Goal: Transaction & Acquisition: Purchase product/service

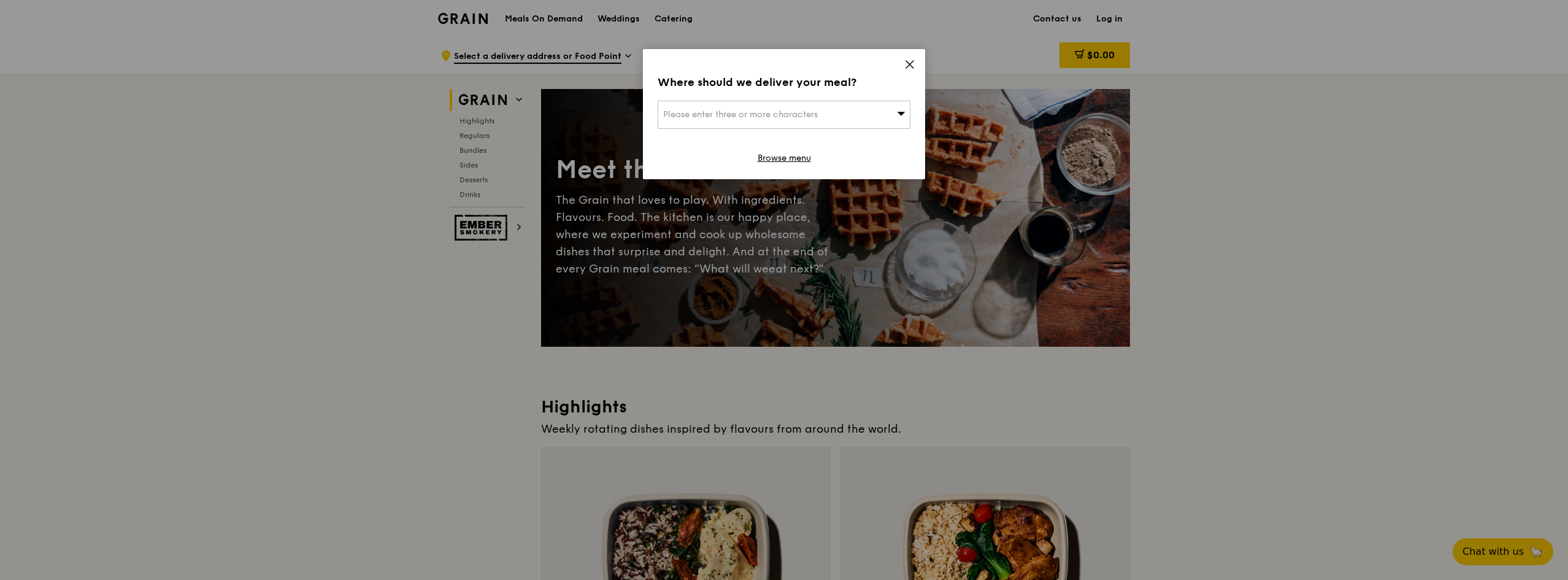
click at [743, 114] on span "Please enter three or more characters" at bounding box center [740, 115] width 155 height 11
click at [909, 65] on icon at bounding box center [909, 65] width 11 height 11
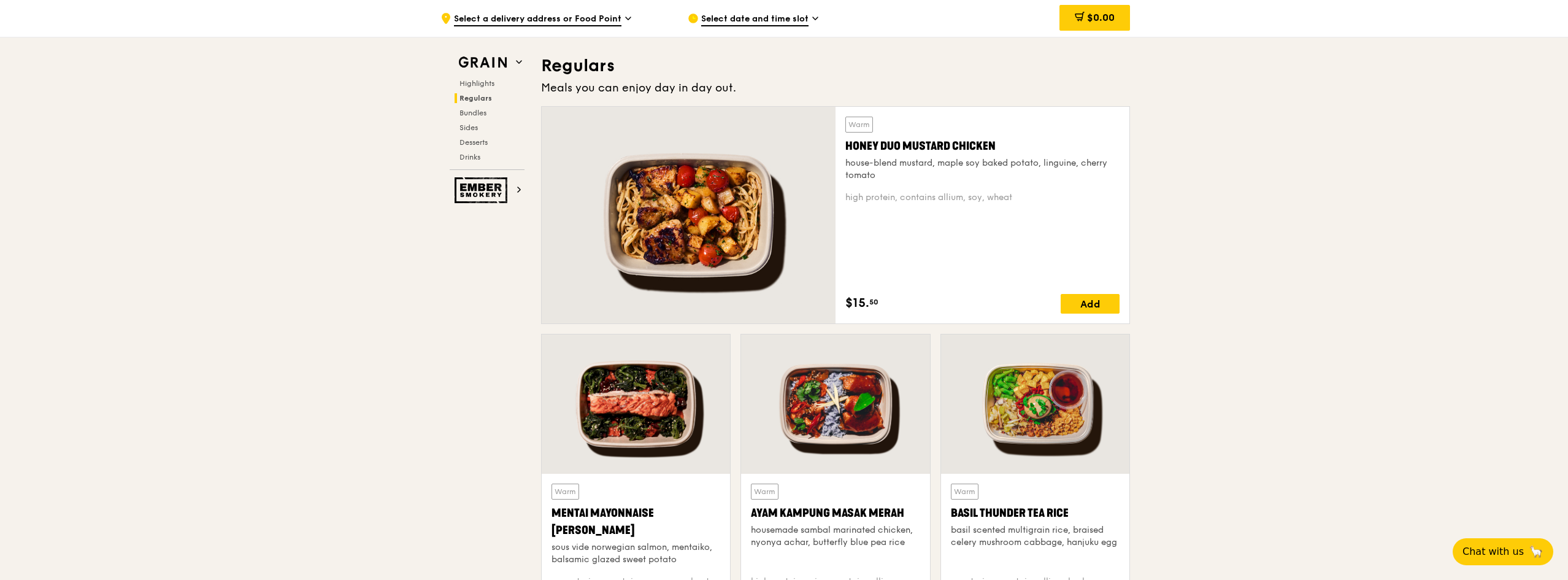
scroll to position [798, 0]
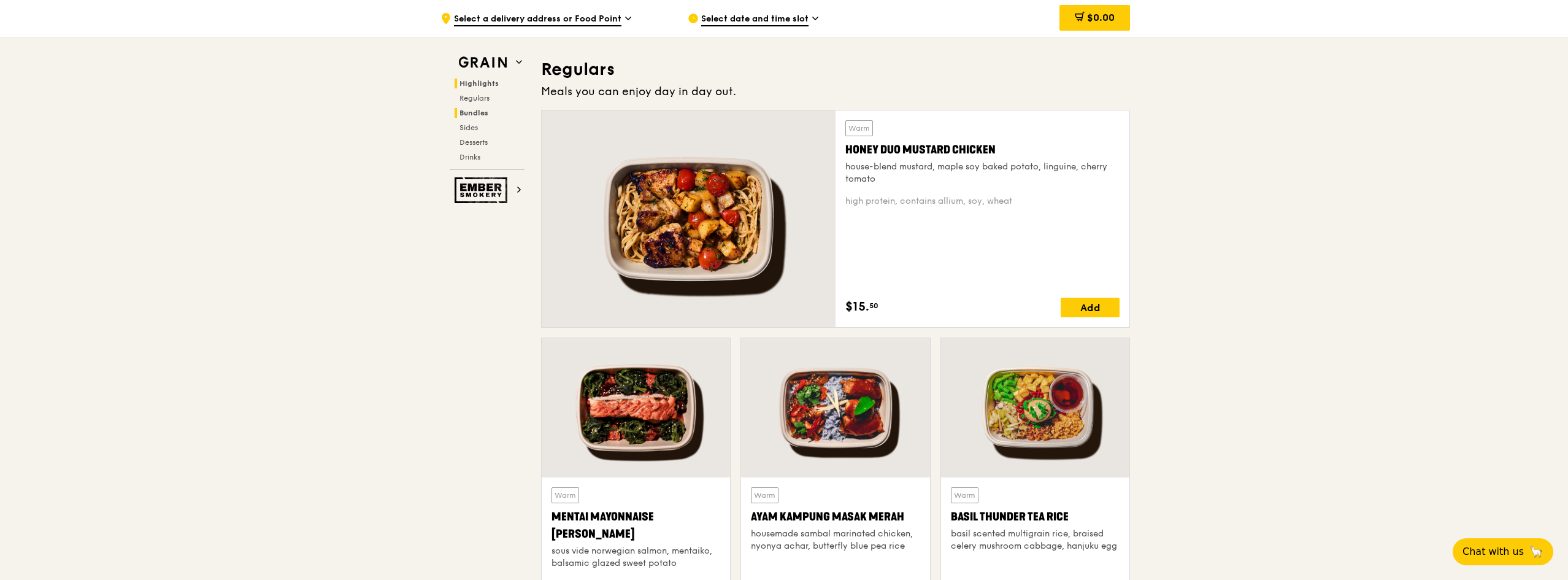
click at [479, 113] on span "Bundles" at bounding box center [474, 113] width 29 height 9
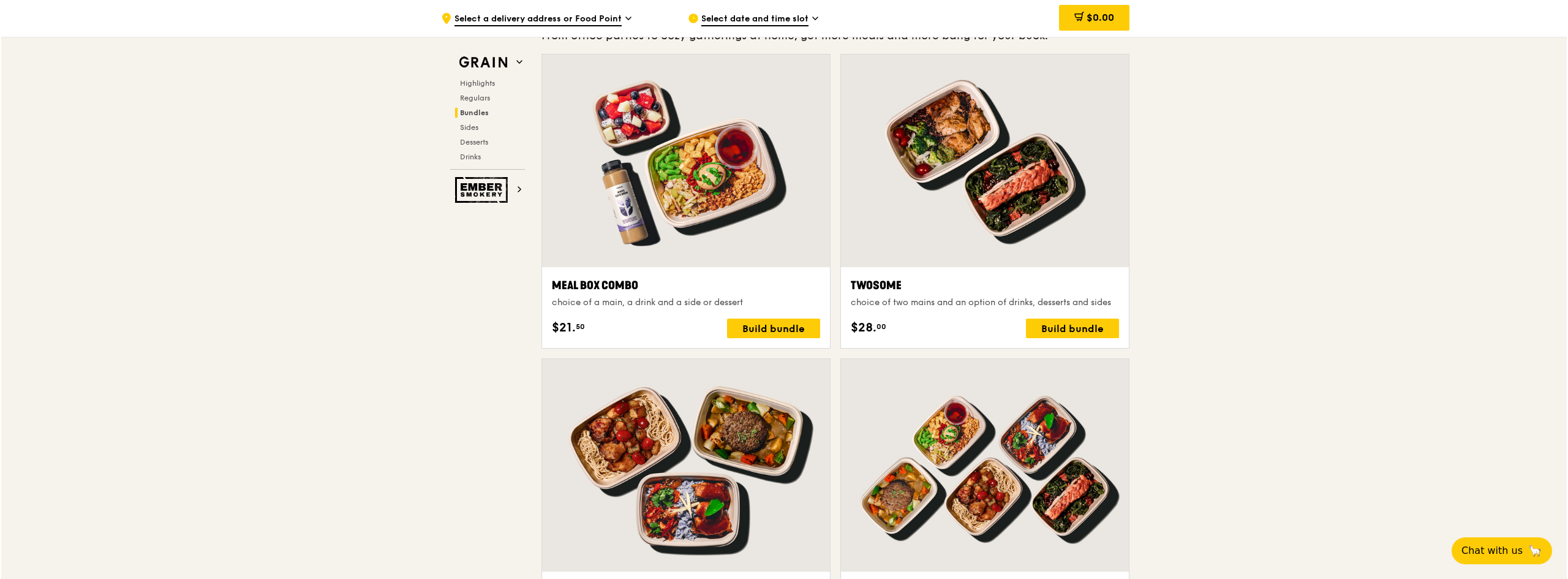
scroll to position [1816, 0]
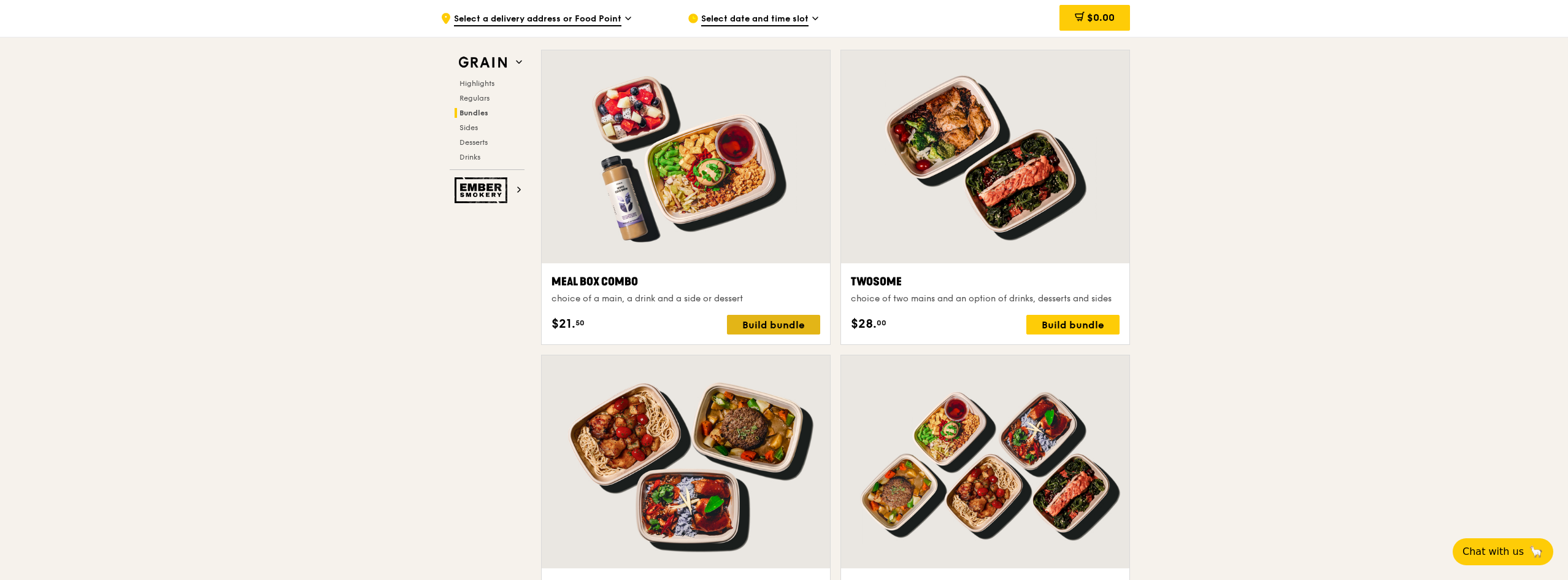
click at [781, 329] on div "Build bundle" at bounding box center [773, 325] width 93 height 20
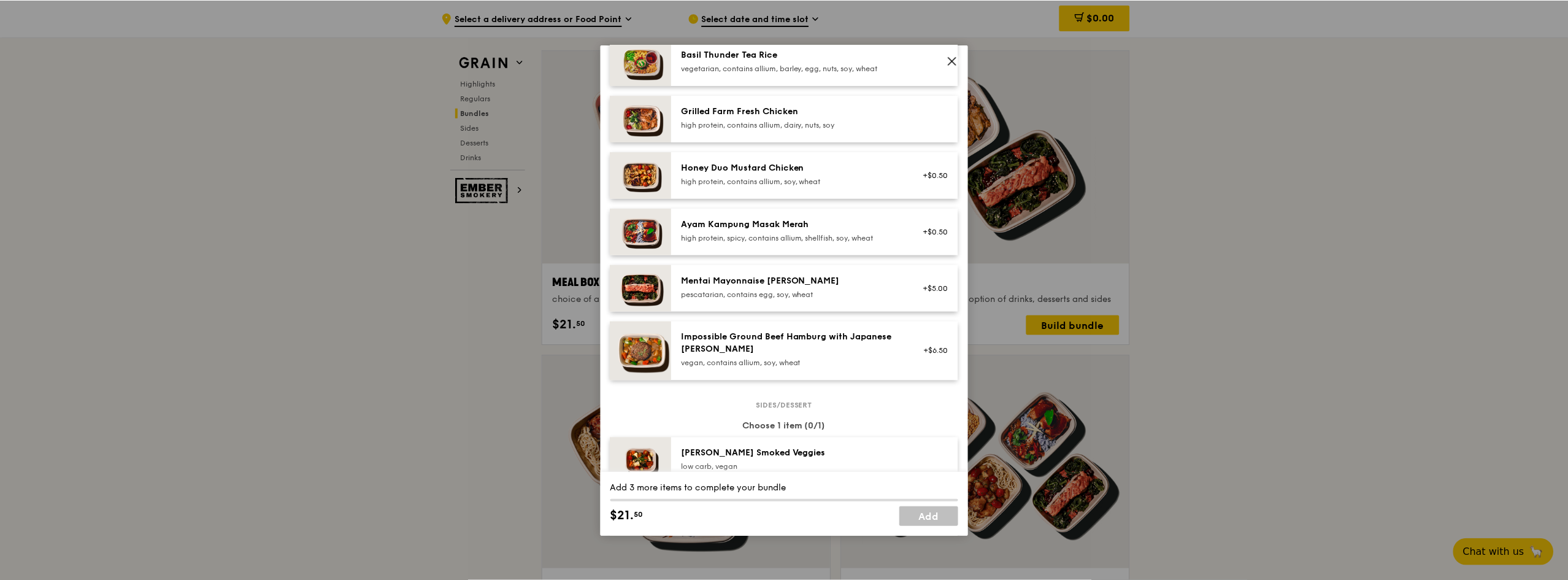
scroll to position [429, 0]
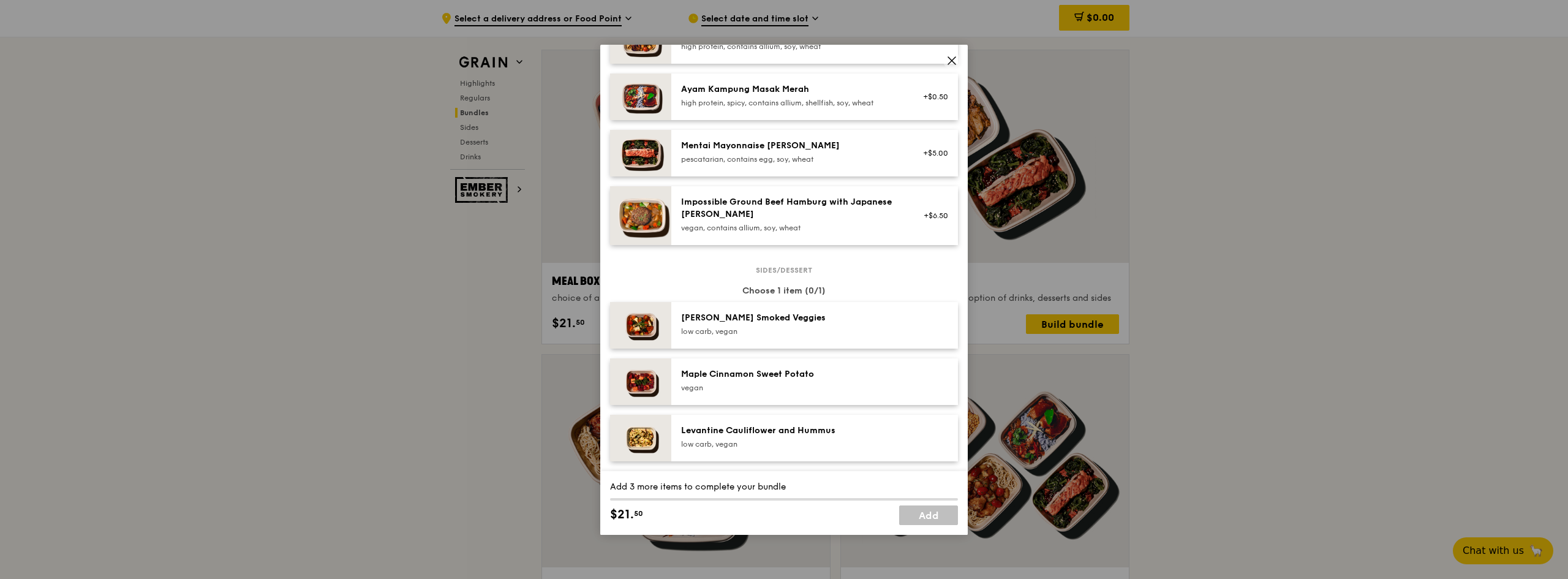
click at [951, 60] on icon at bounding box center [952, 61] width 11 height 11
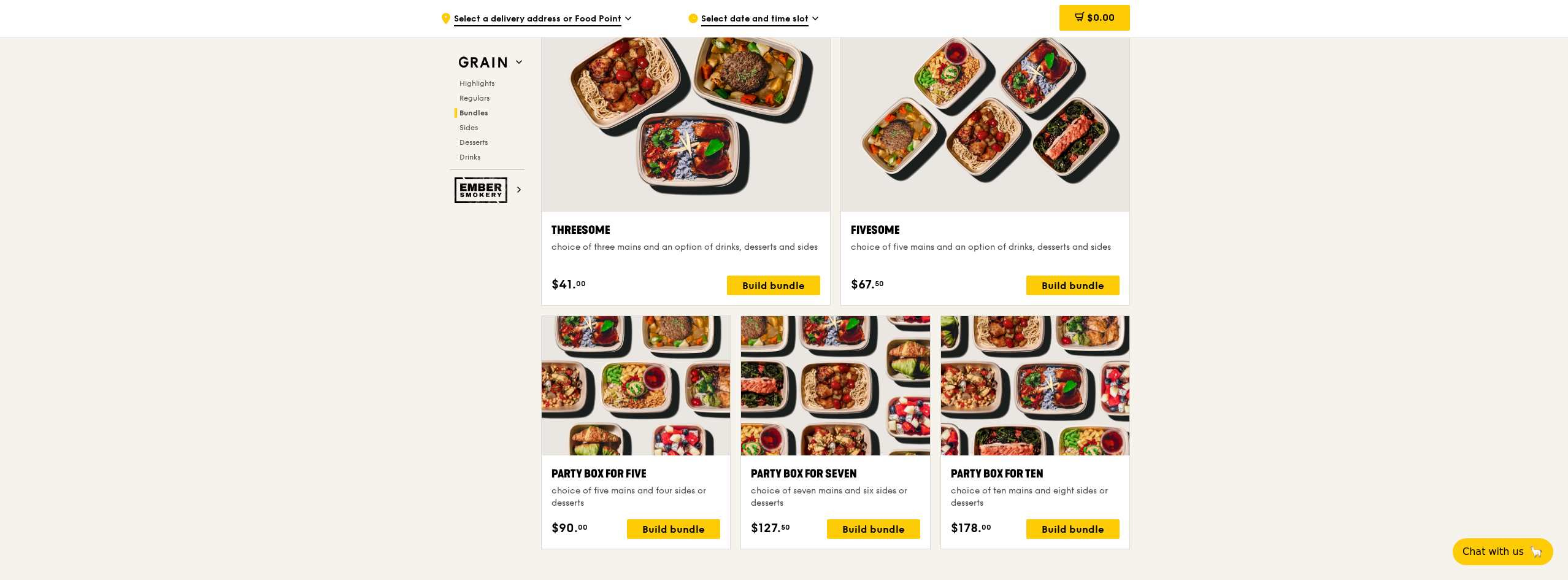
scroll to position [2187, 0]
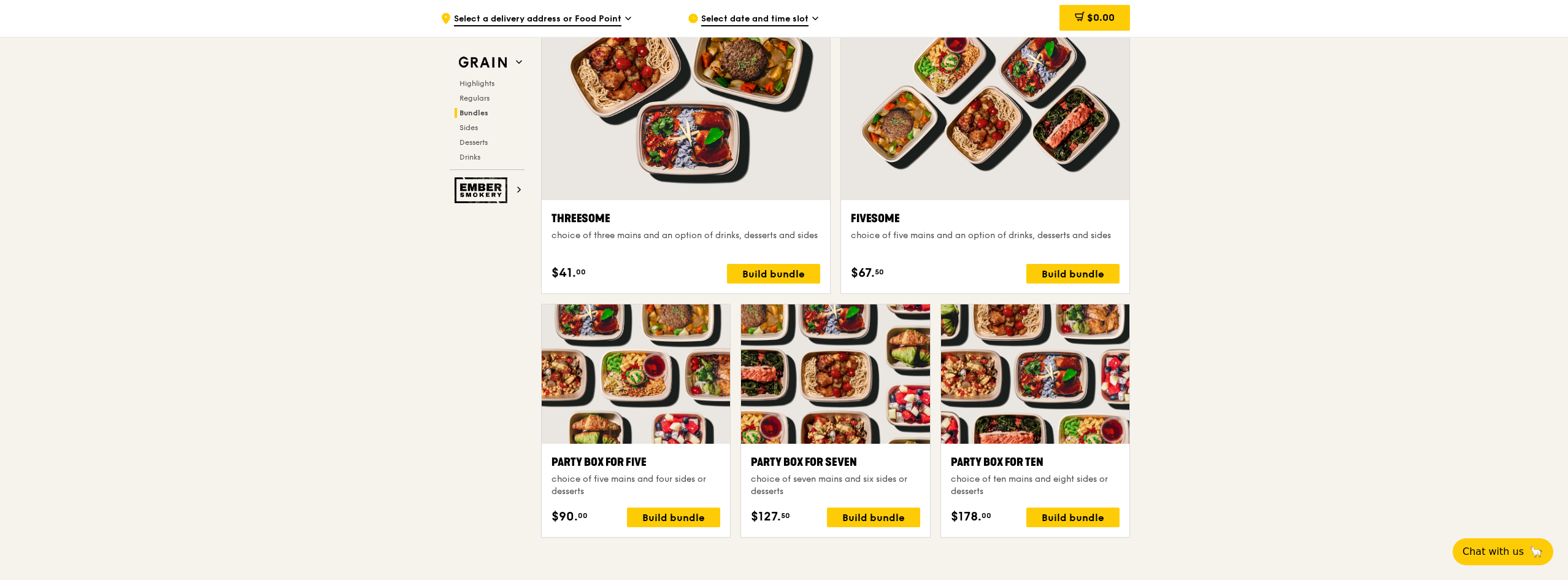
click at [544, 15] on span "Select a delivery address or Food Point" at bounding box center [538, 19] width 168 height 13
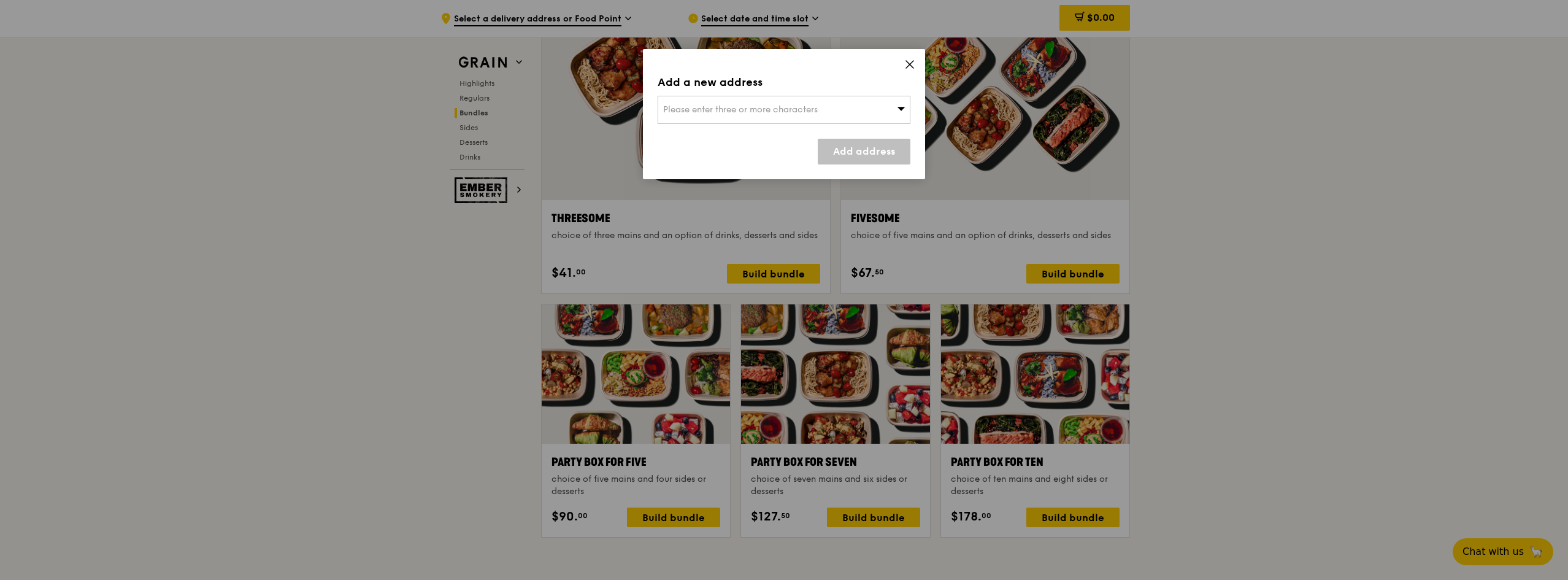
click at [910, 61] on icon at bounding box center [909, 65] width 11 height 11
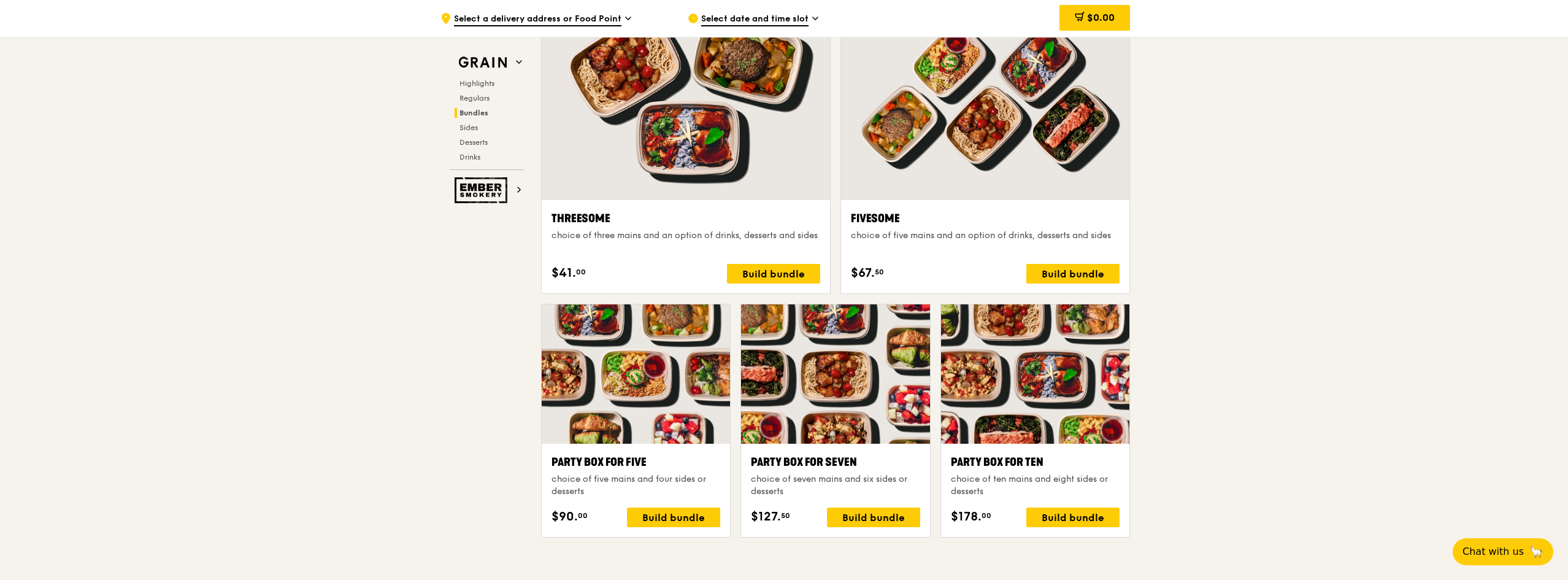
click at [752, 17] on span "Select date and time slot" at bounding box center [755, 19] width 108 height 13
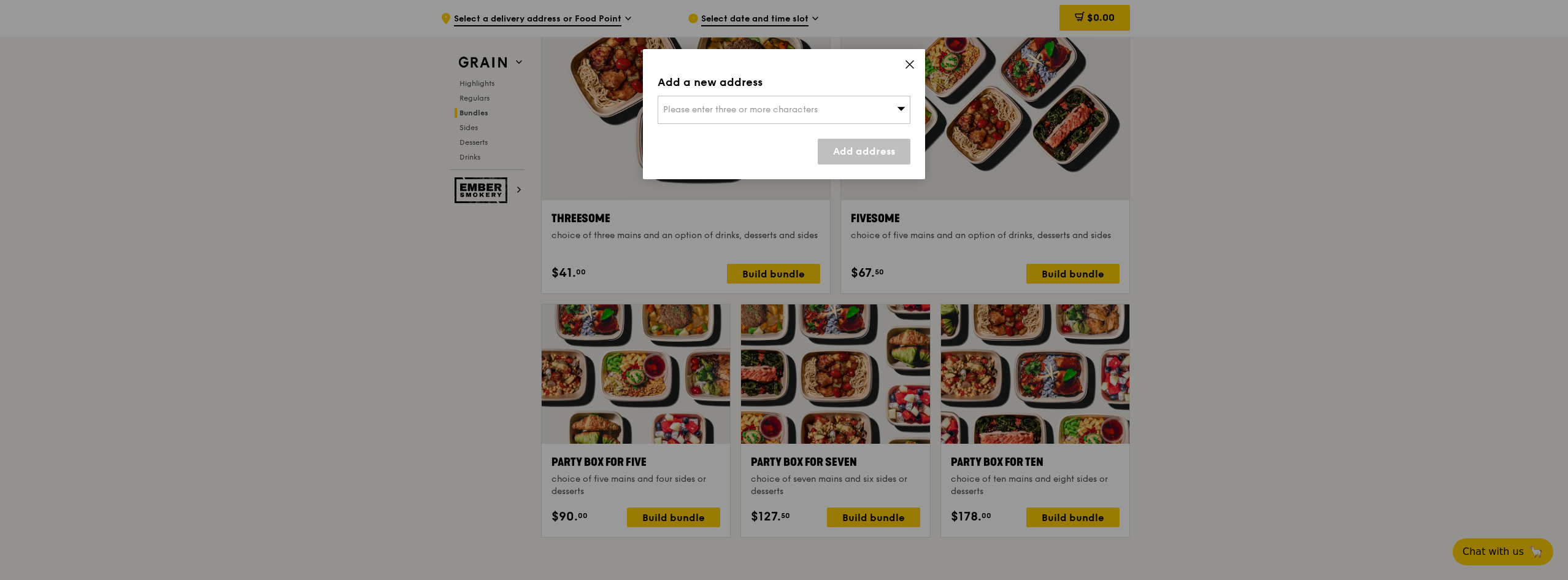
click at [723, 109] on span "Please enter three or more characters" at bounding box center [740, 109] width 155 height 11
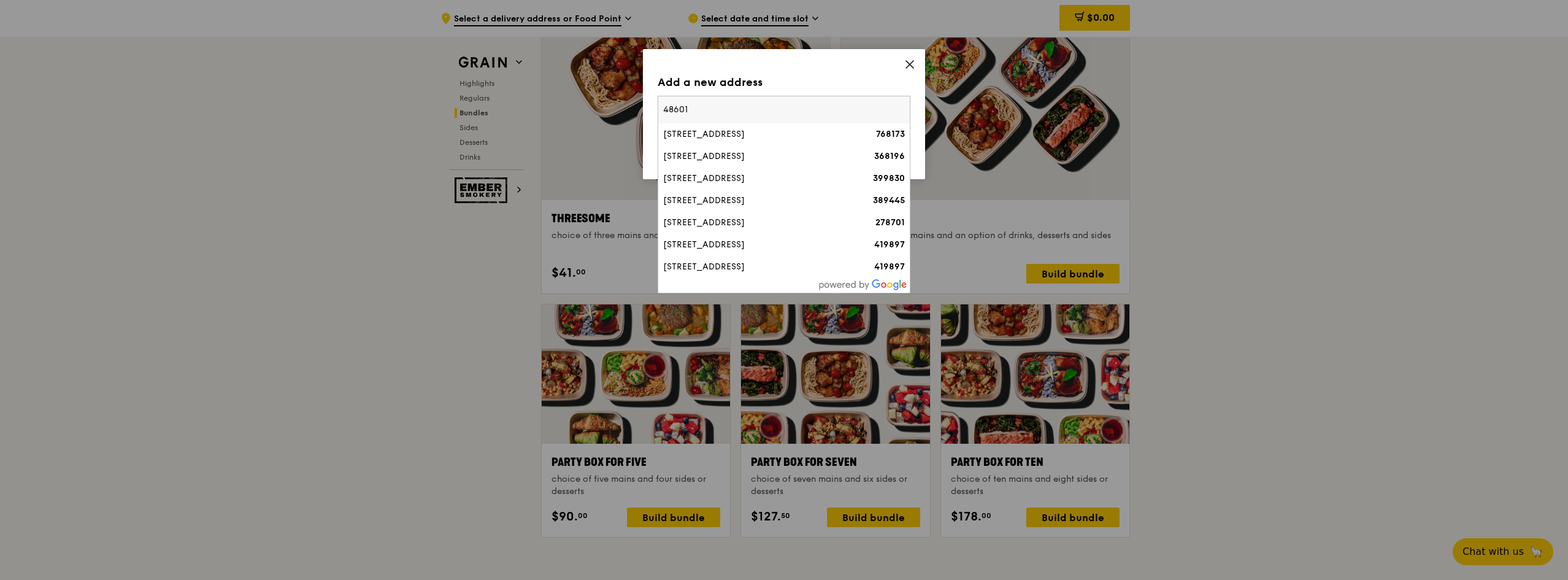
type input "486018"
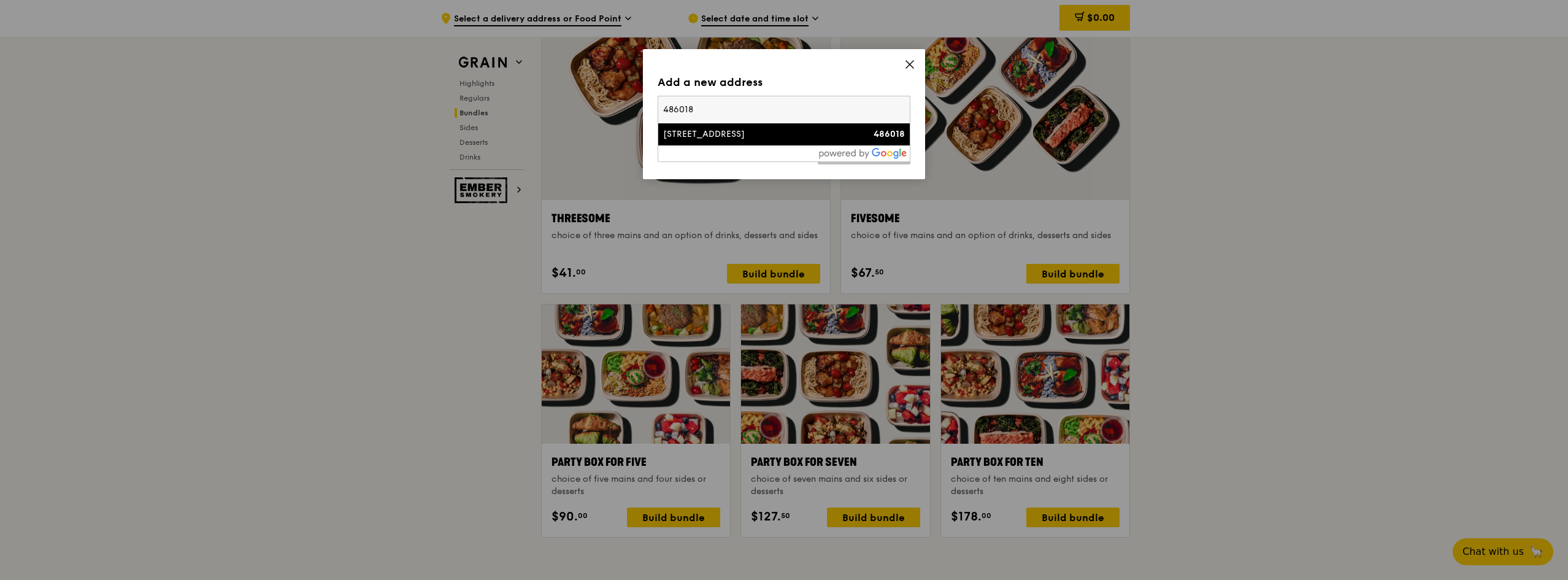
click at [723, 129] on div "[STREET_ADDRESS]" at bounding box center [754, 134] width 182 height 13
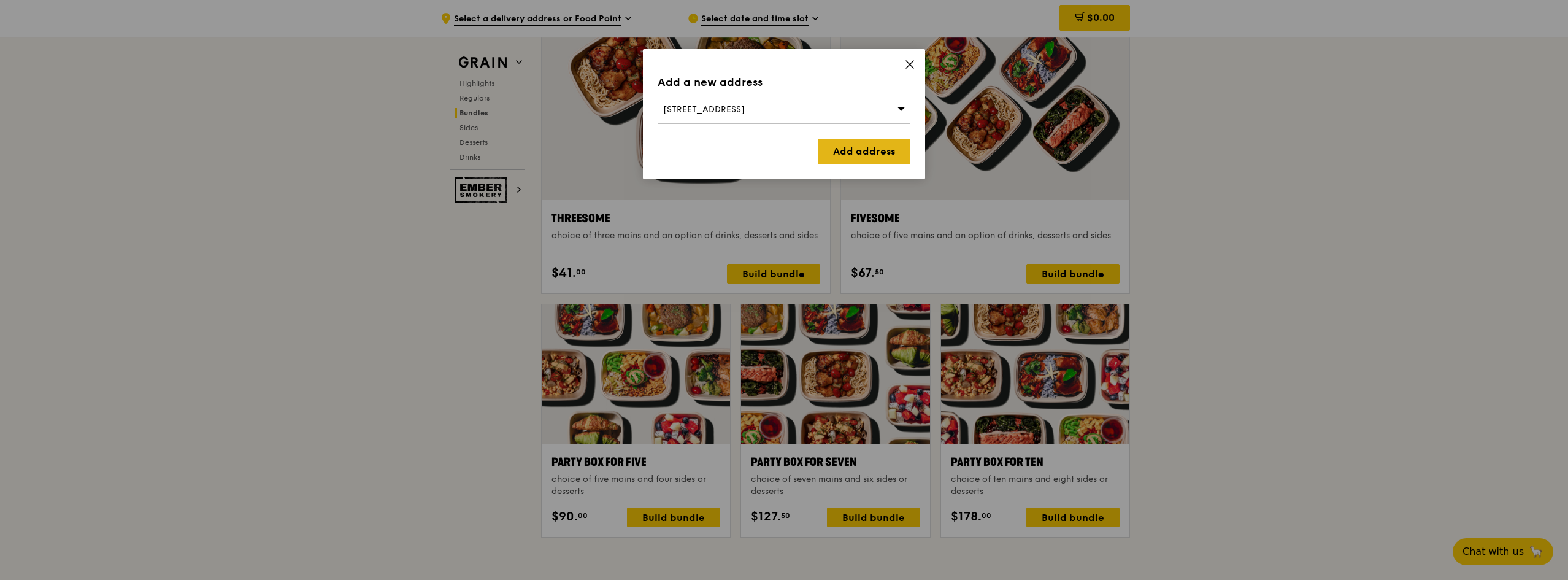
click at [851, 152] on link "Add address" at bounding box center [864, 151] width 92 height 26
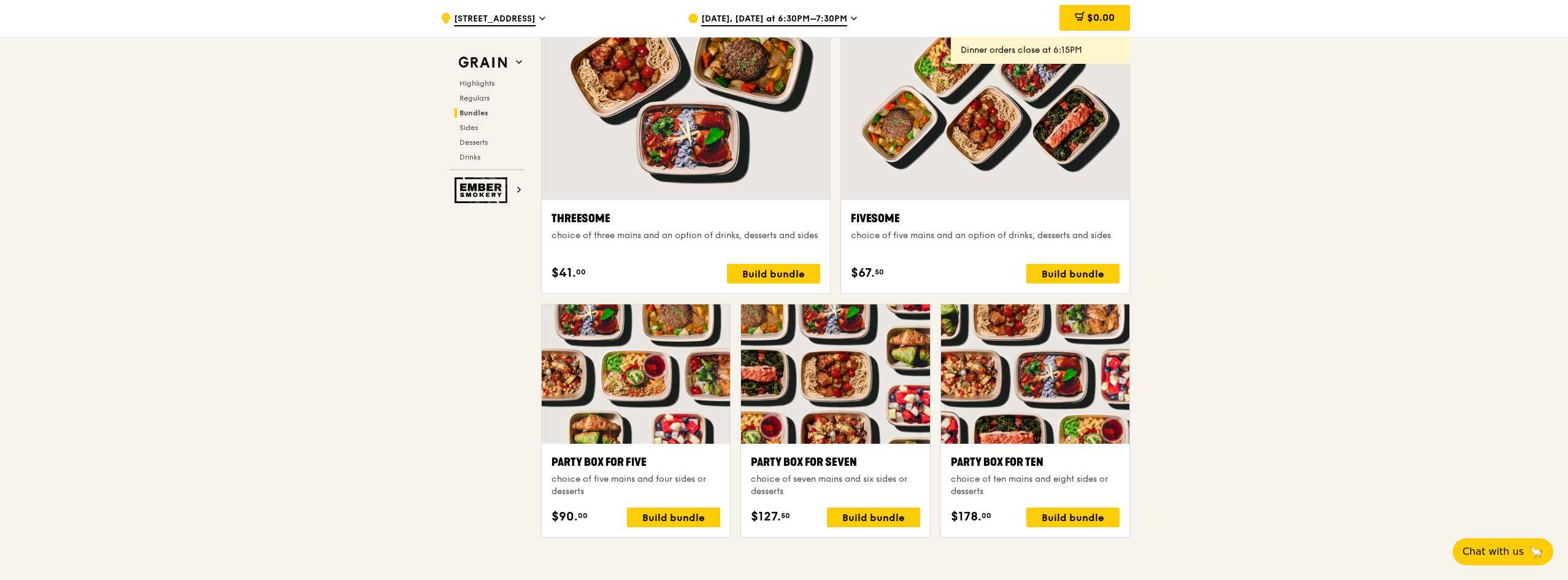
click at [789, 14] on span "[DATE], [DATE] at 6:30PM–7:30PM" at bounding box center [774, 19] width 146 height 13
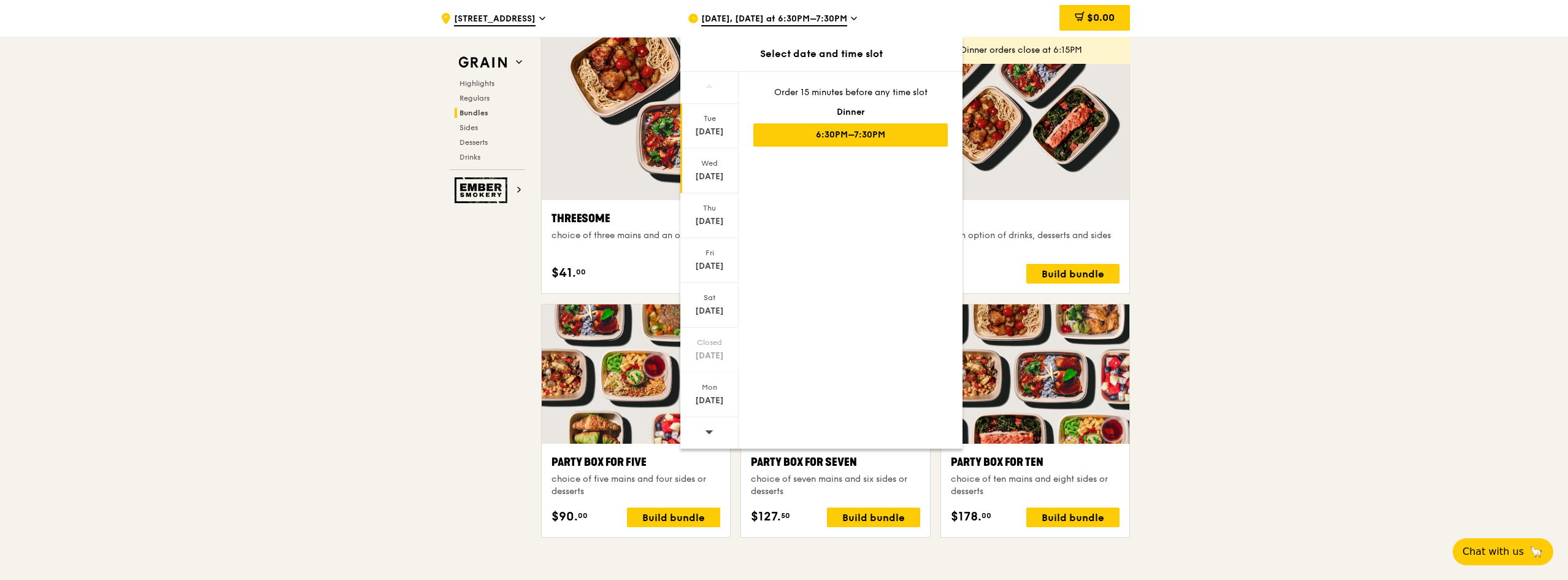
click at [719, 172] on div "[DATE]" at bounding box center [709, 177] width 55 height 13
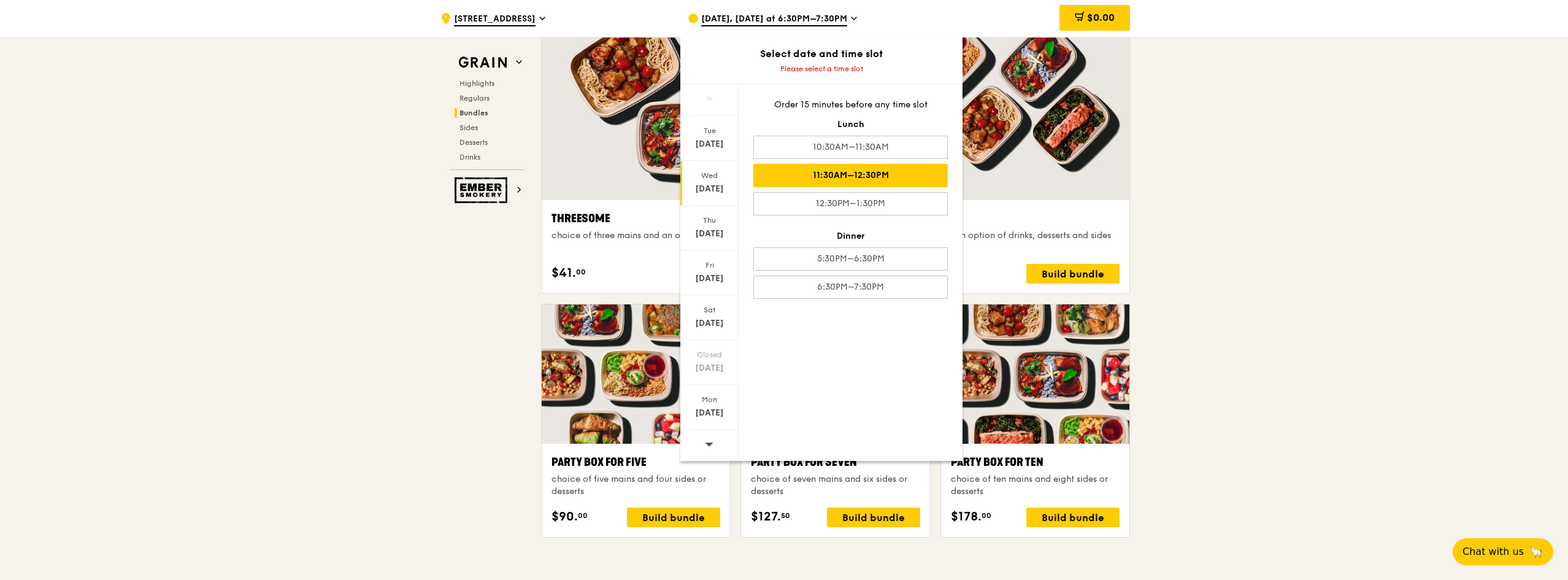
click at [828, 171] on div "11:30AM–12:30PM" at bounding box center [850, 176] width 194 height 23
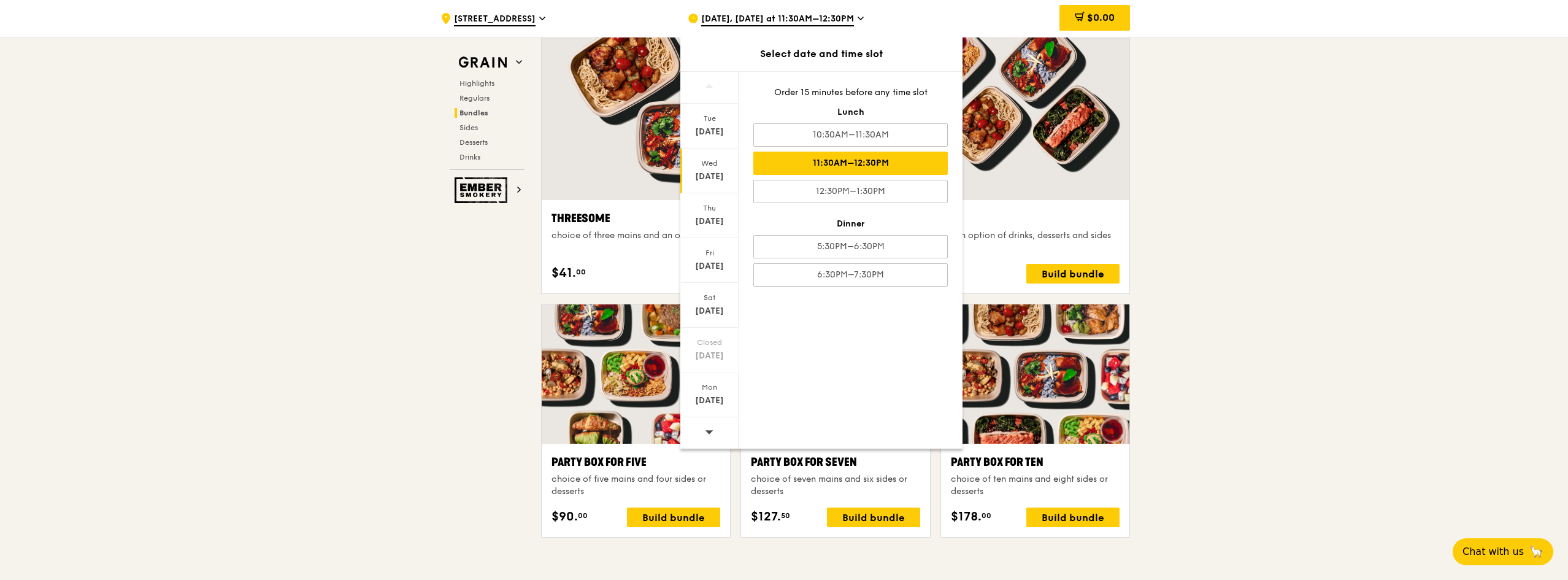
click at [1234, 266] on div ".cls-1 { fill: none; stroke: #fff; stroke-linecap: round; stroke-linejoin: roun…" at bounding box center [784, 441] width 1568 height 5183
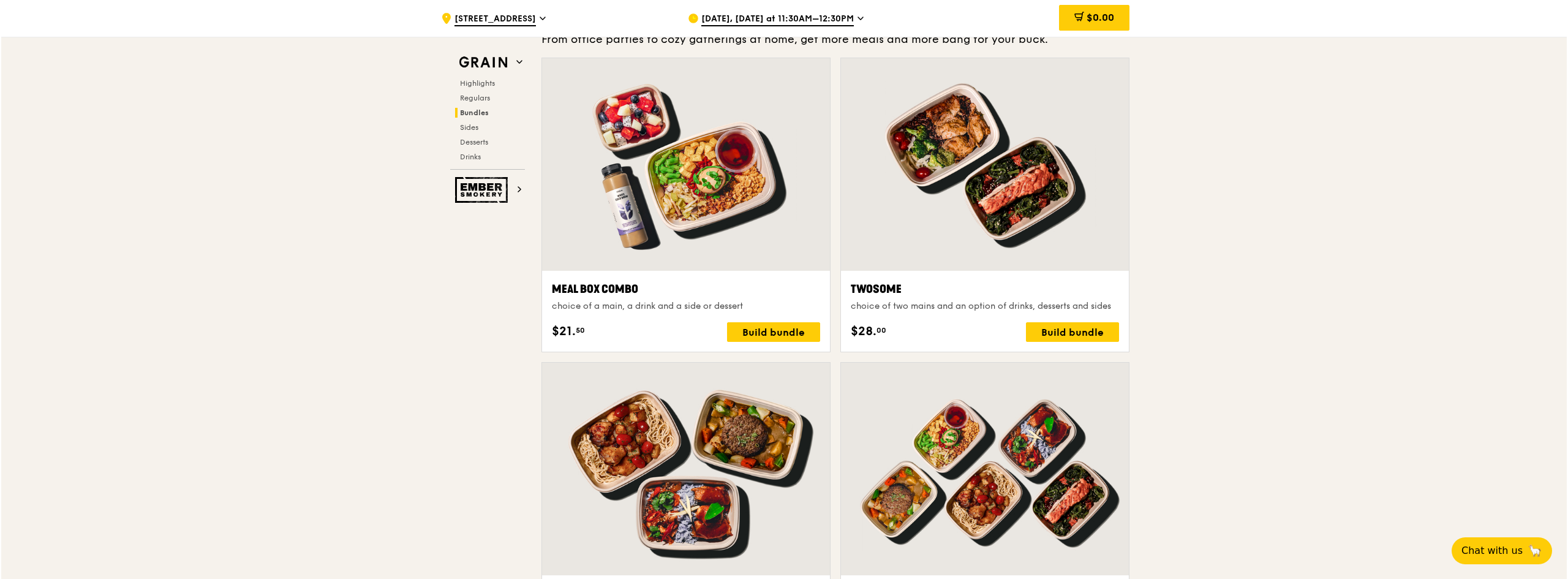
scroll to position [1816, 0]
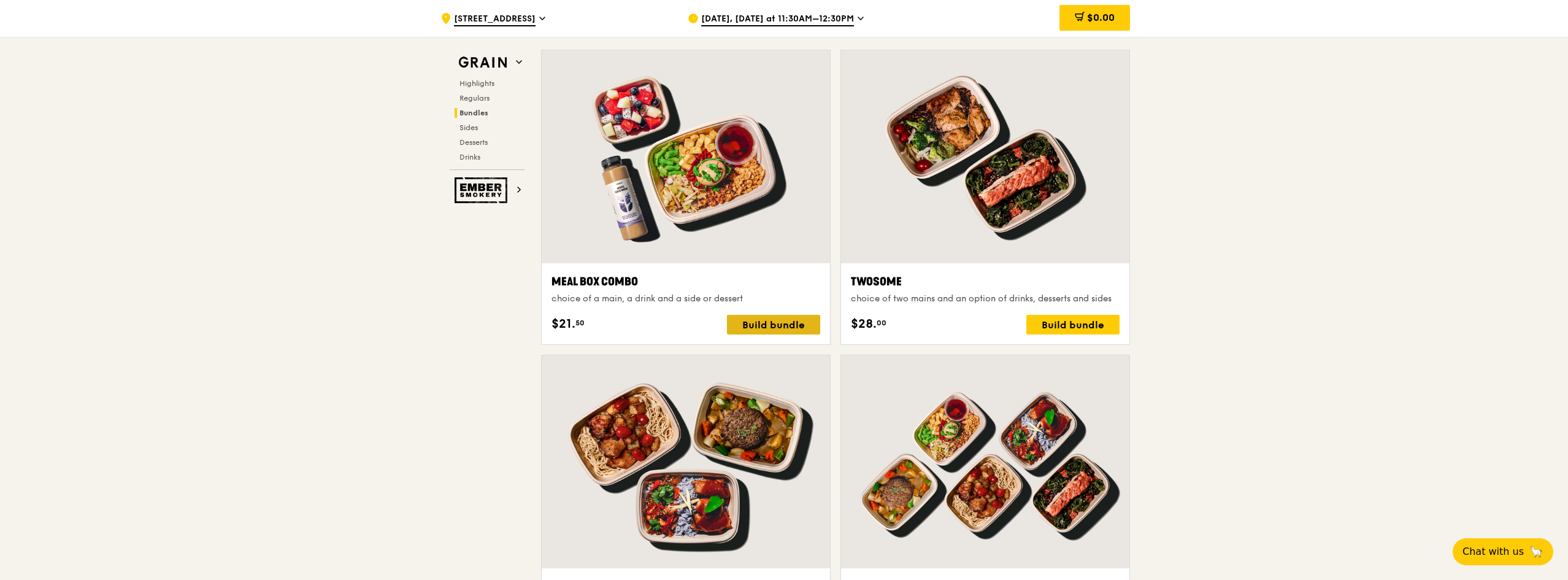
click at [784, 328] on div "Build bundle" at bounding box center [773, 325] width 93 height 20
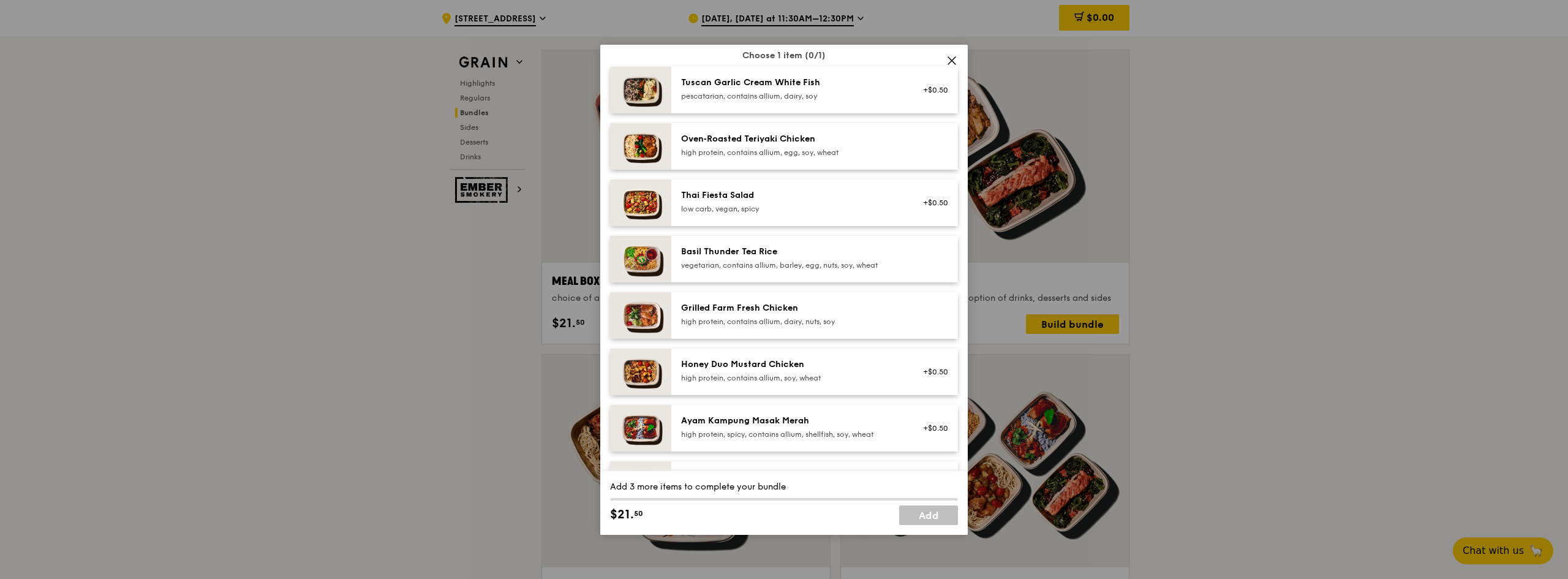
scroll to position [123, 0]
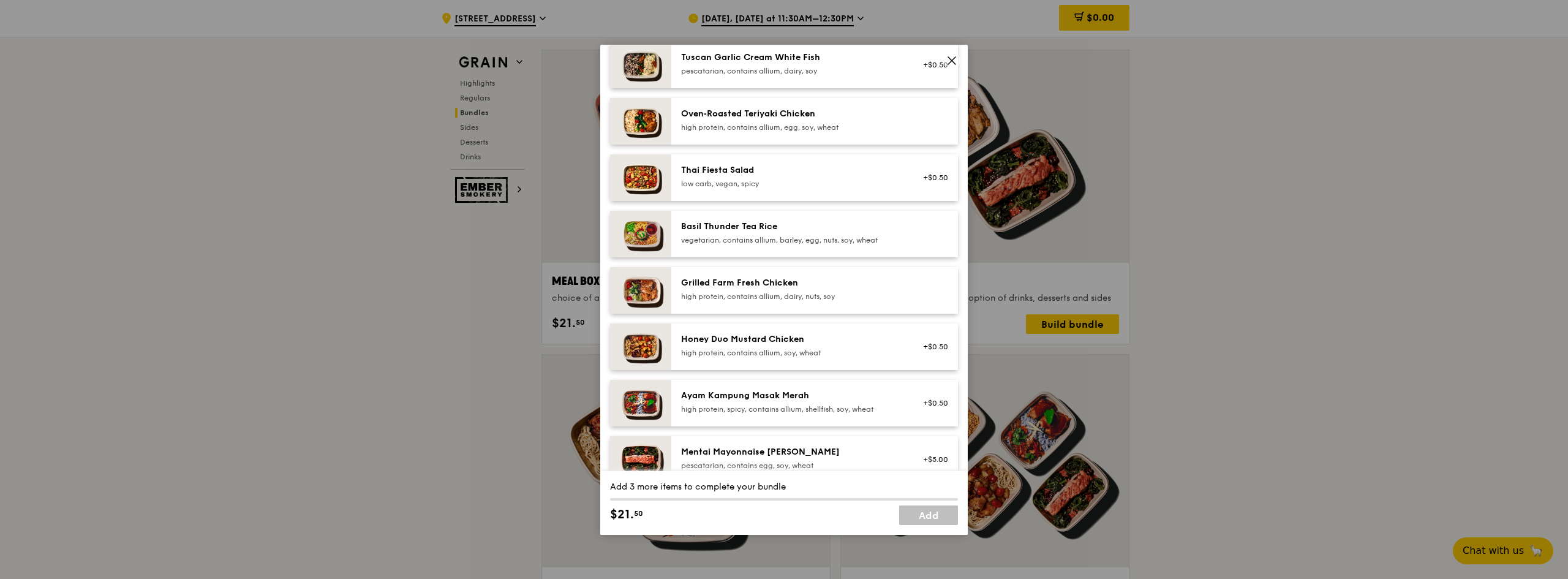
click at [646, 340] on img at bounding box center [640, 347] width 61 height 47
click at [642, 342] on img at bounding box center [640, 347] width 61 height 47
click at [614, 341] on div "1x" at bounding box center [609, 338] width 13 height 13
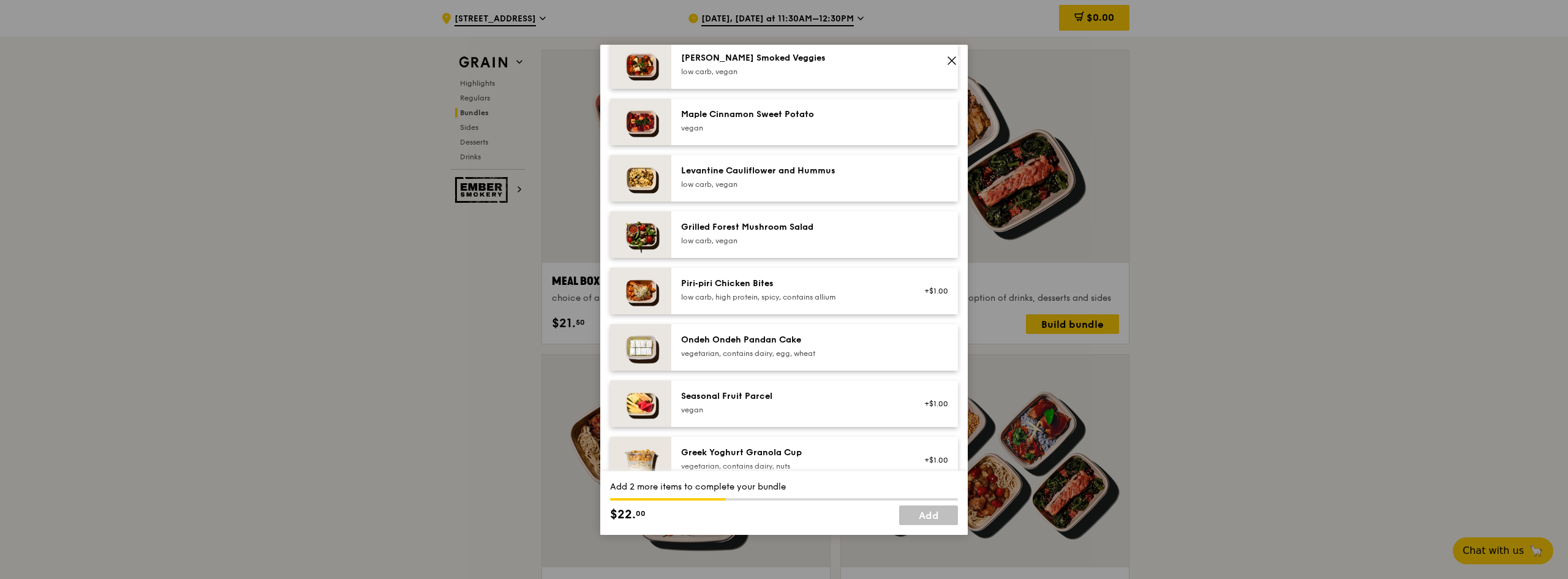
scroll to position [613, 0]
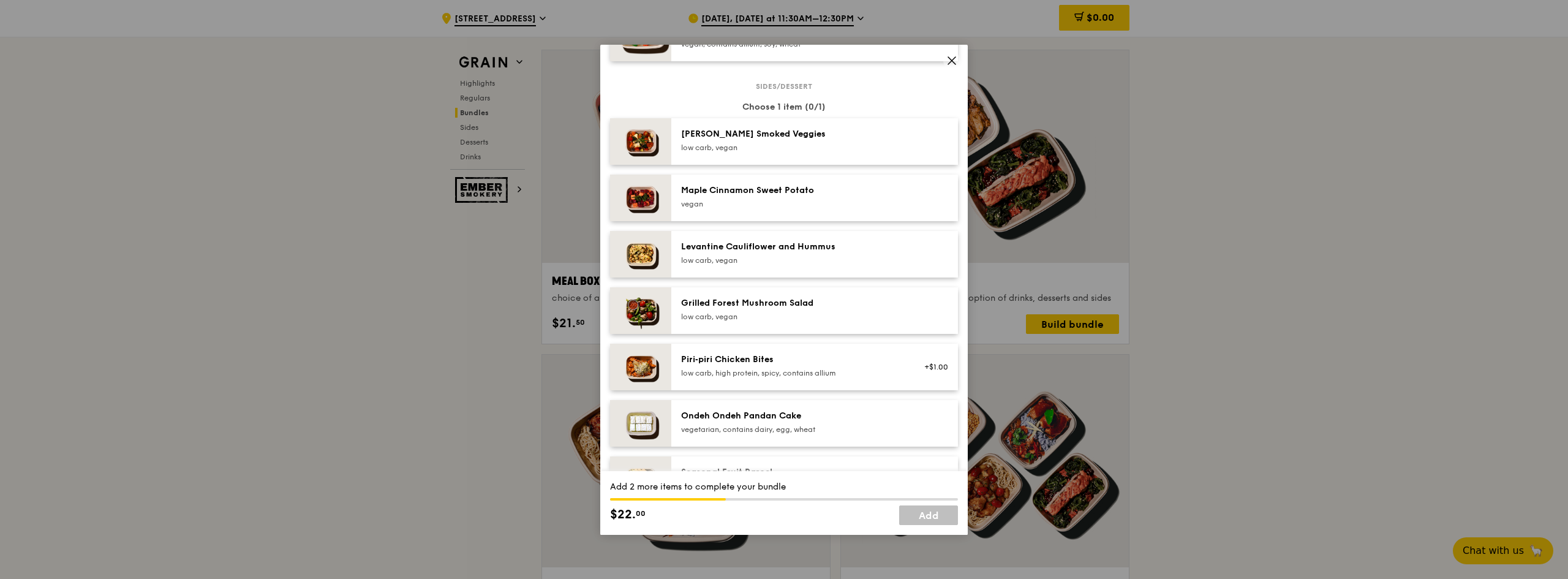
click at [800, 304] on div "Grilled Forest Mushroom Salad" at bounding box center [791, 303] width 220 height 13
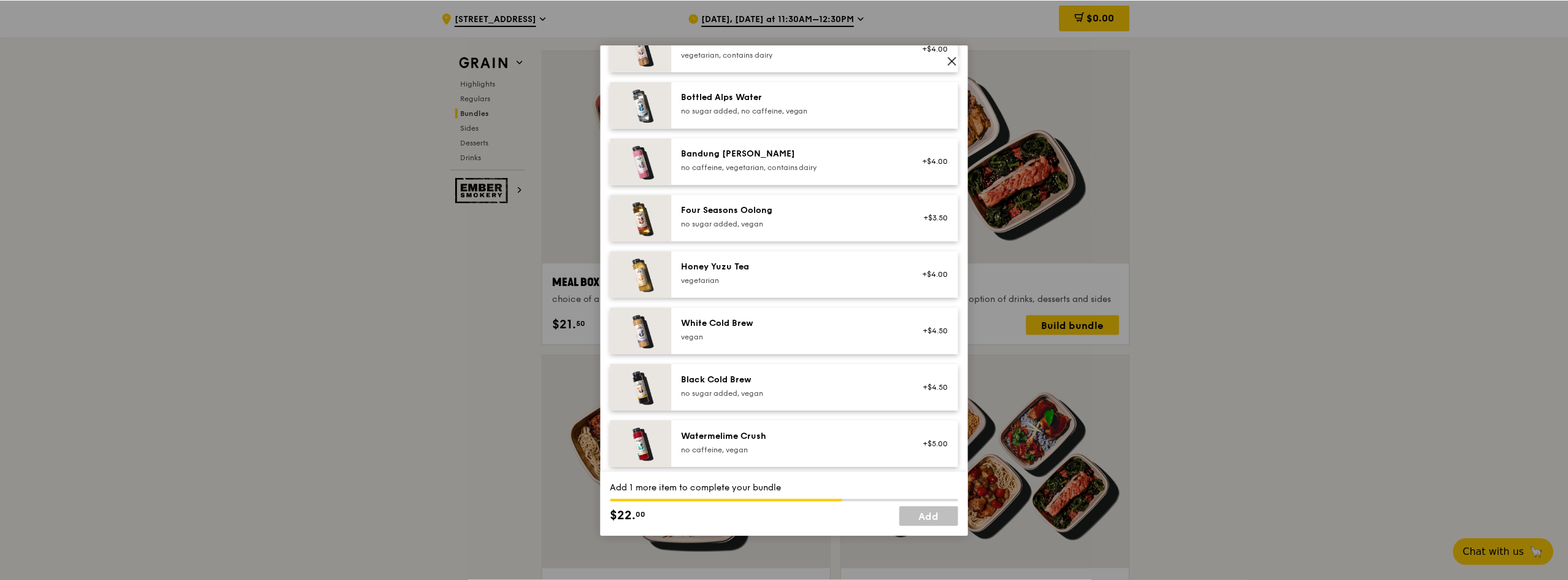
scroll to position [1395, 0]
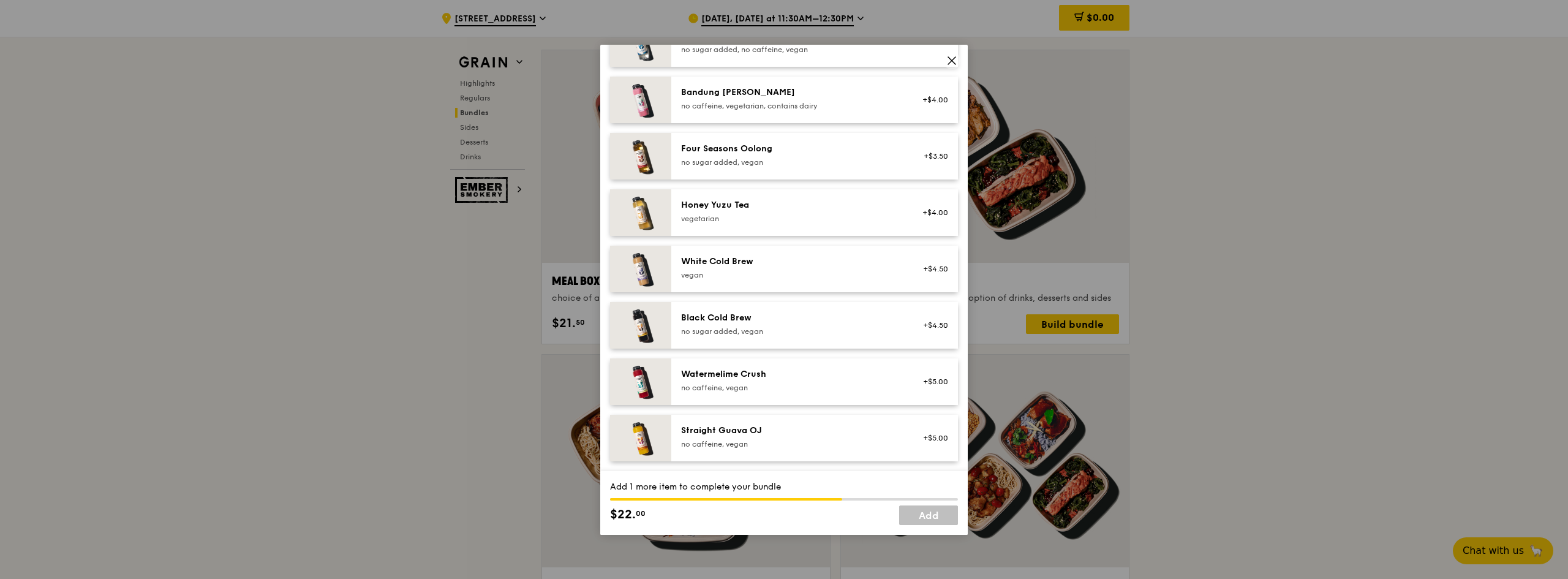
click at [712, 213] on div "Honey Yuzu Tea vegetarian" at bounding box center [791, 211] width 220 height 24
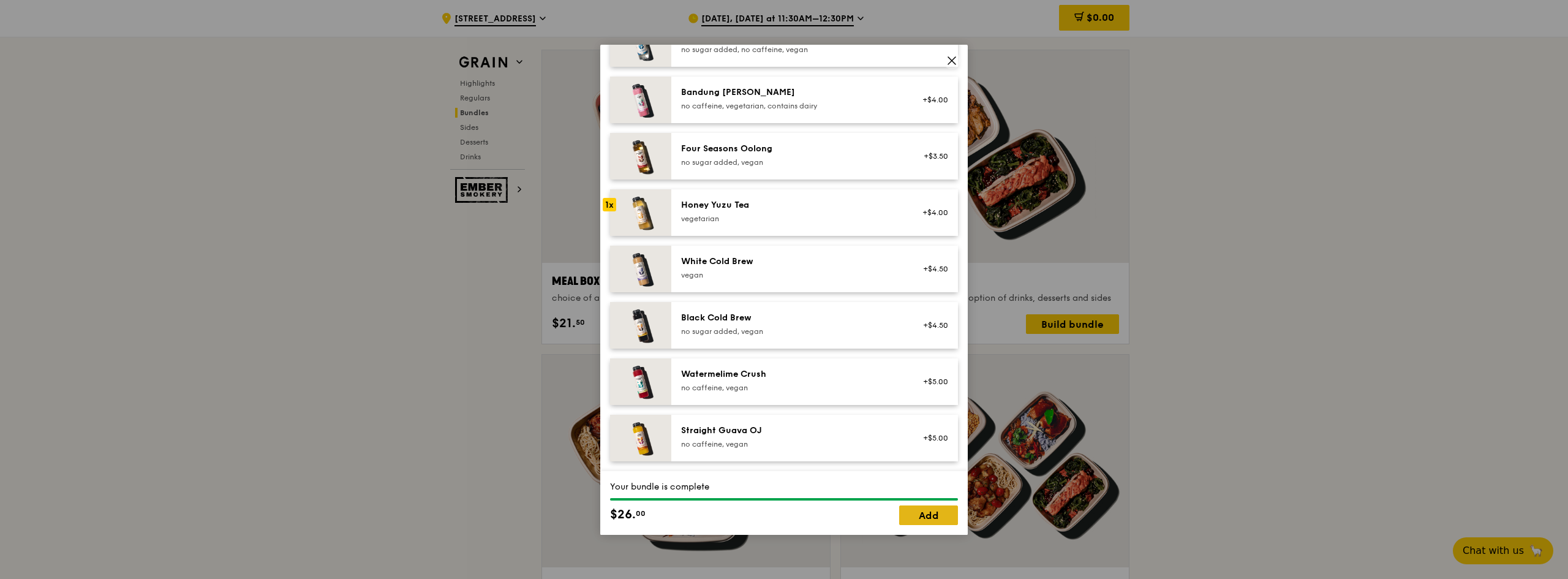
click at [928, 507] on link "Add" at bounding box center [928, 515] width 59 height 20
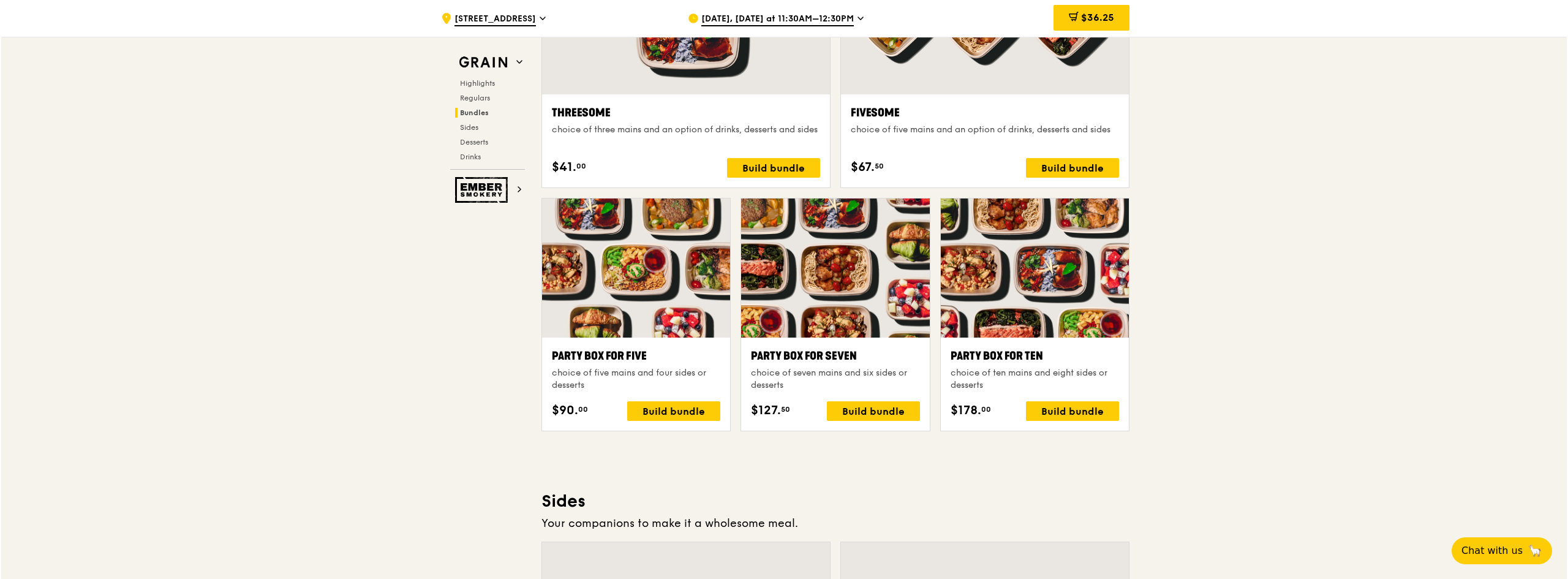
scroll to position [2244, 0]
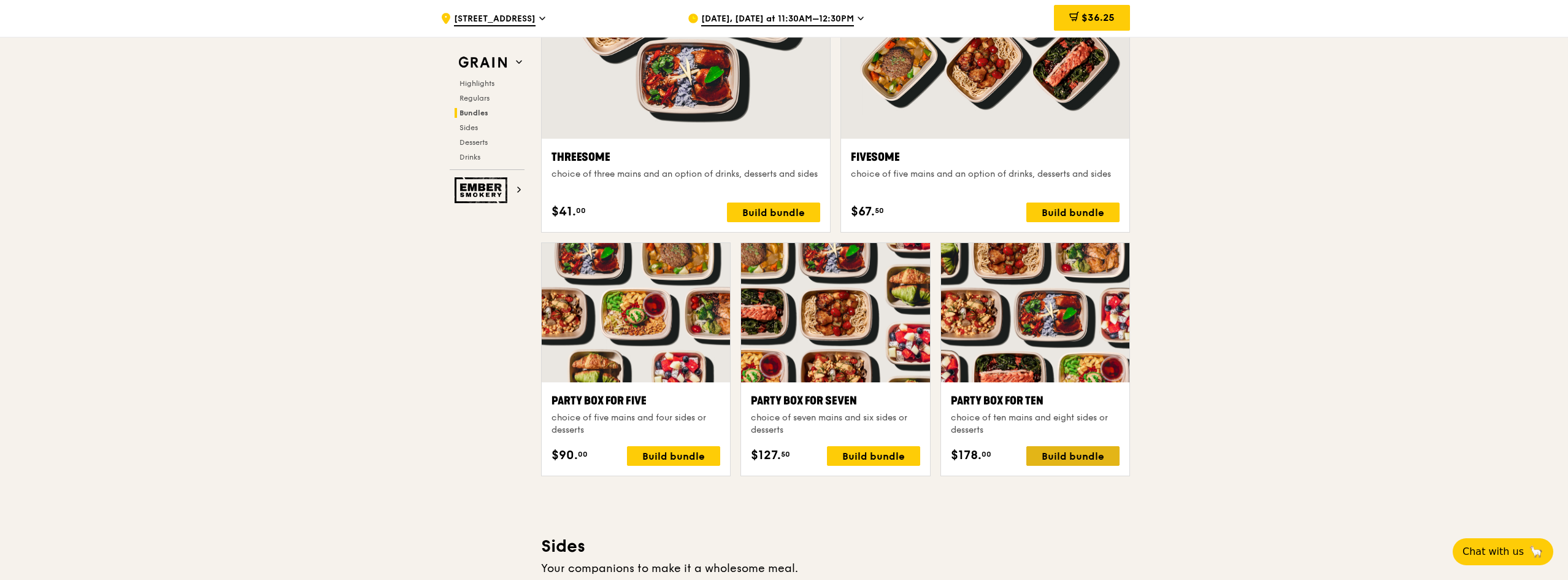
click at [1069, 454] on div "Build bundle" at bounding box center [1073, 456] width 93 height 20
click at [1104, 457] on div "Build bundle" at bounding box center [1073, 456] width 93 height 20
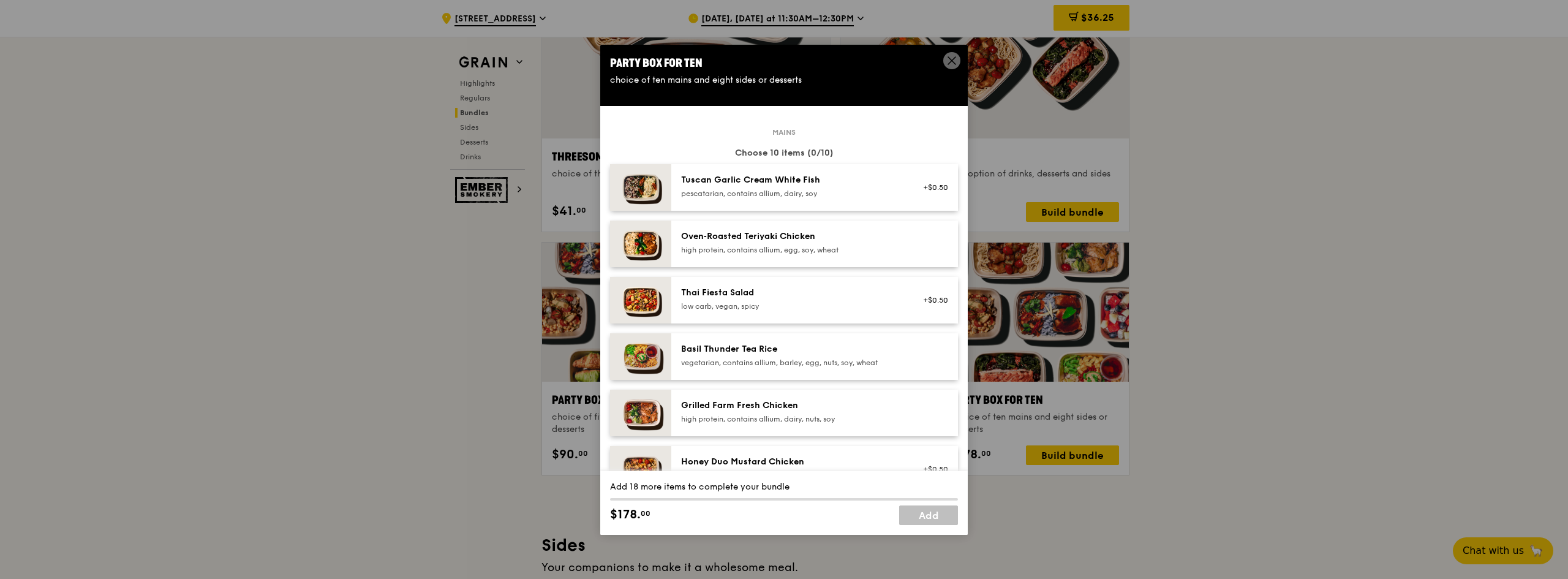
click at [653, 364] on img at bounding box center [640, 356] width 61 height 47
click at [718, 351] on div "Basil Thunder Tea Rice" at bounding box center [791, 349] width 220 height 13
click at [717, 363] on div "vegetarian, contains allium, barley, egg, nuts, soy, wheat" at bounding box center [791, 362] width 220 height 10
click at [716, 363] on div "vegetarian, contains allium, barley, egg, nuts, soy, wheat" at bounding box center [791, 362] width 220 height 10
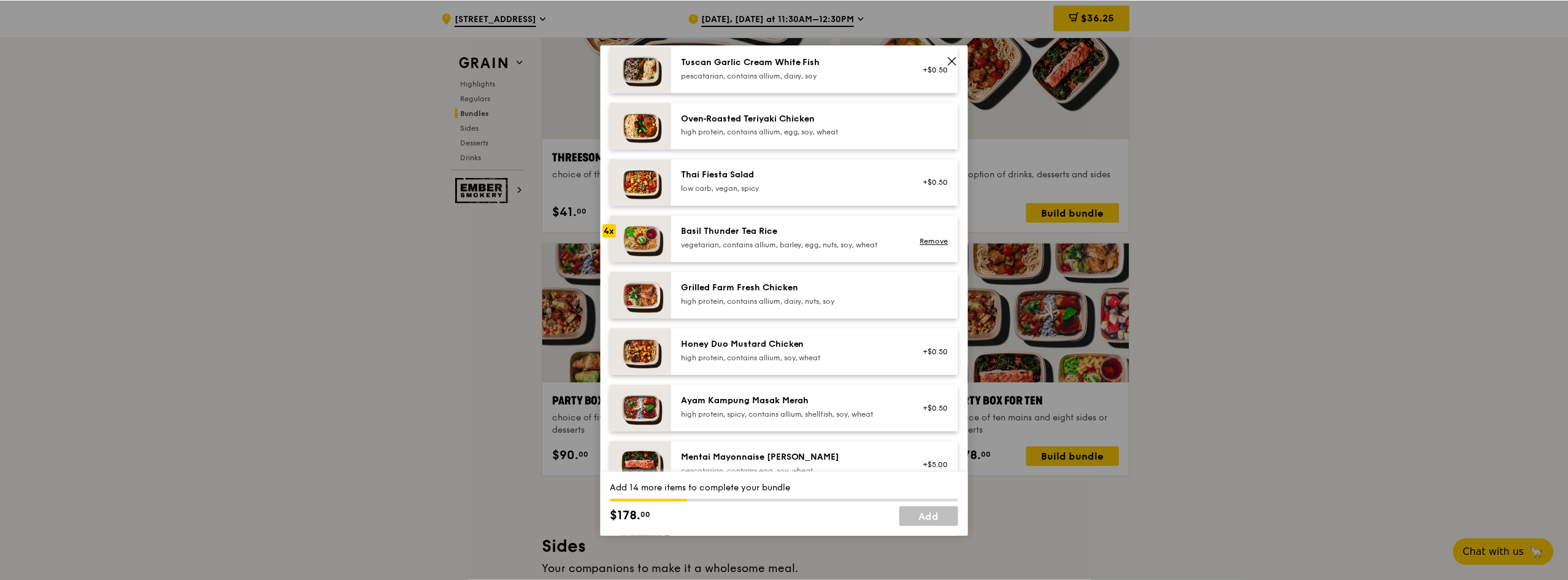
scroll to position [123, 0]
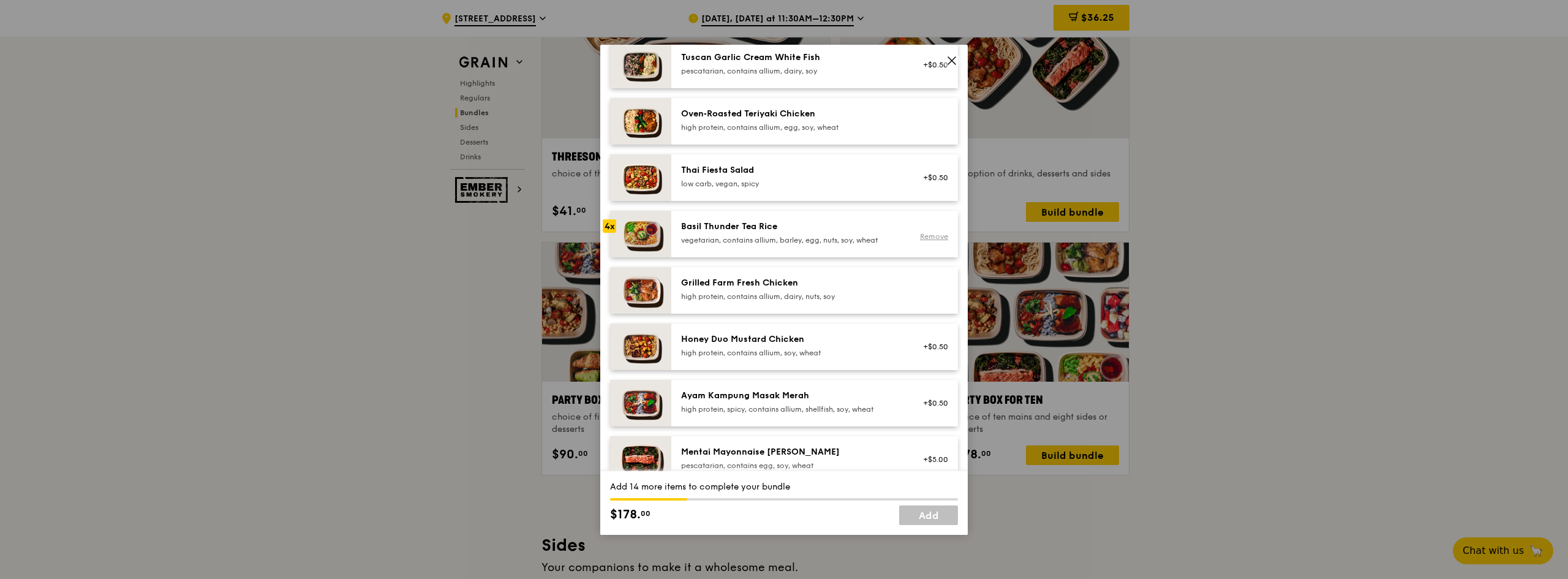
click at [928, 234] on link "Remove" at bounding box center [933, 237] width 28 height 9
click at [953, 59] on icon at bounding box center [952, 61] width 7 height 7
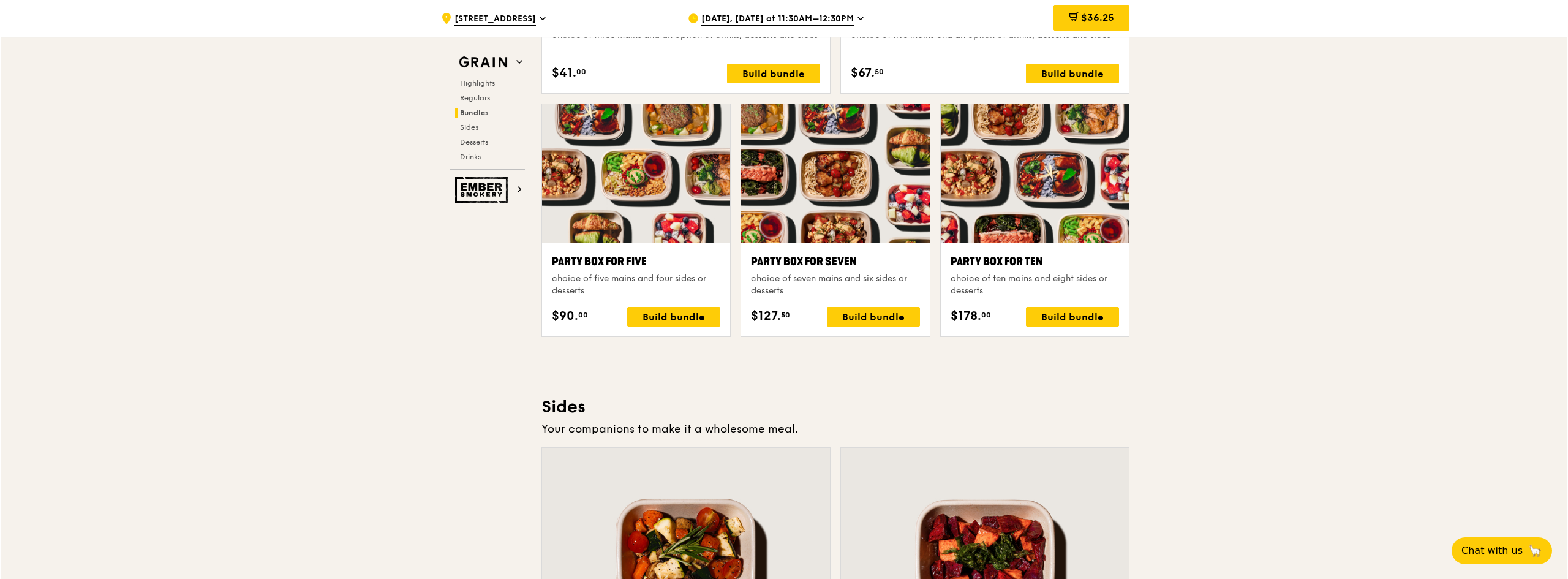
scroll to position [2367, 0]
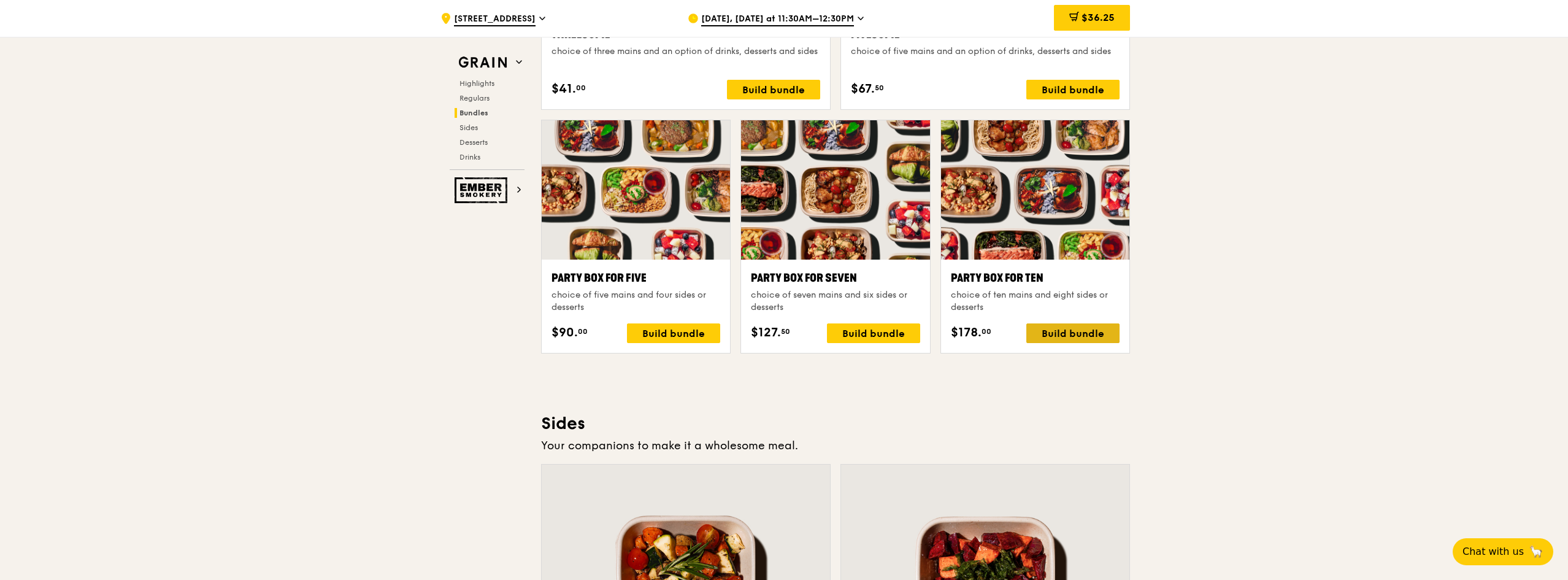
click at [1073, 333] on div "Build bundle" at bounding box center [1073, 333] width 93 height 20
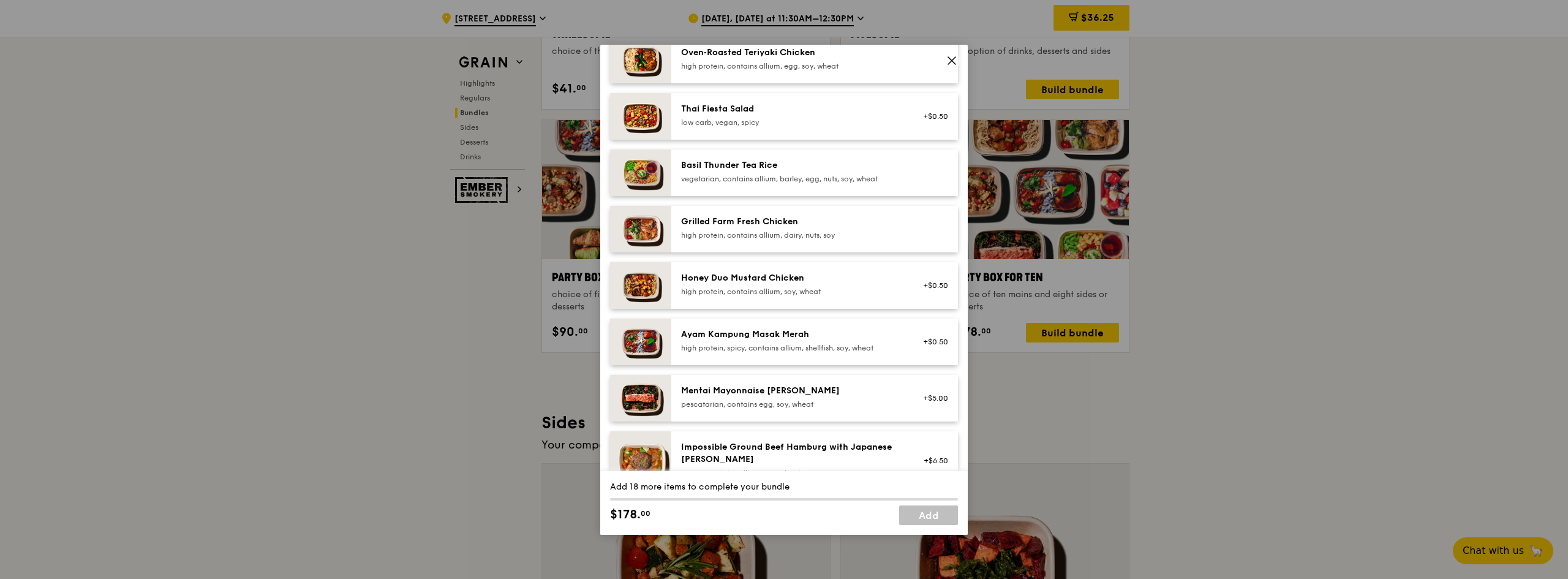
scroll to position [123, 0]
